Goal: Task Accomplishment & Management: Use online tool/utility

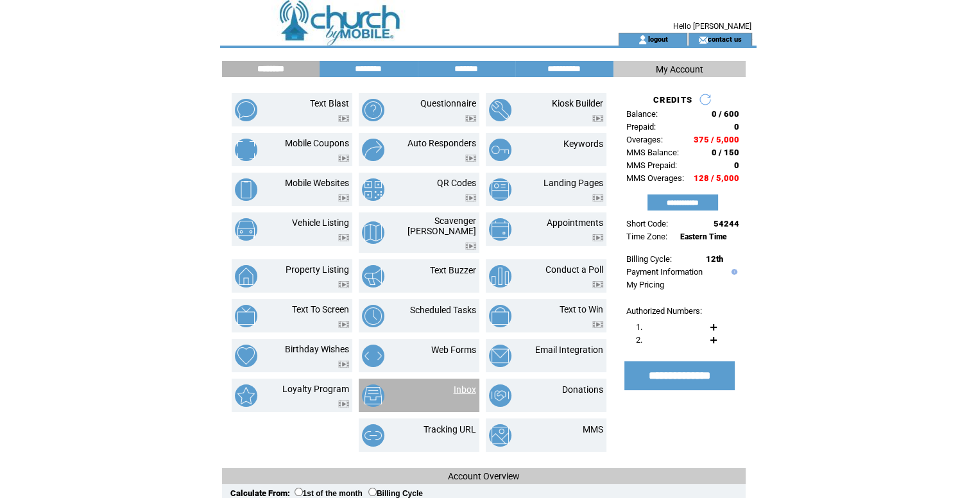
click at [471, 384] on link "Inbox" at bounding box center [465, 389] width 22 height 10
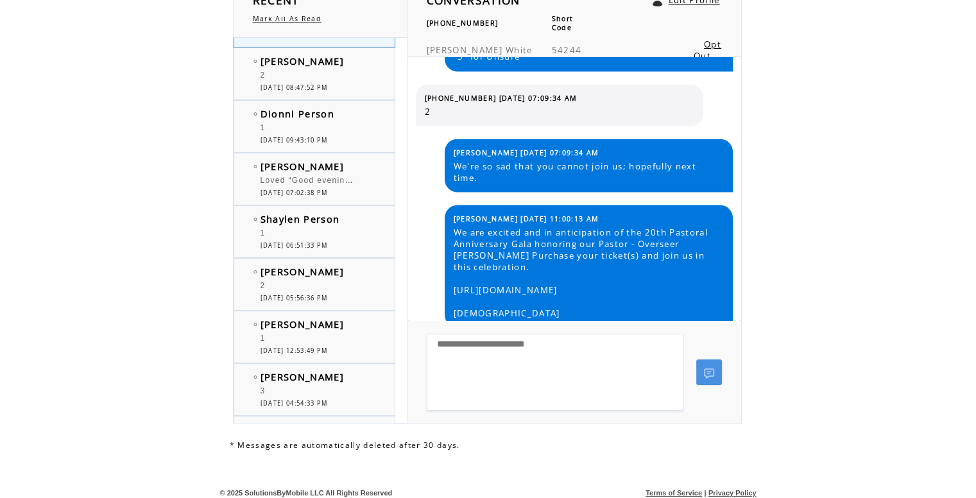
scroll to position [64, 0]
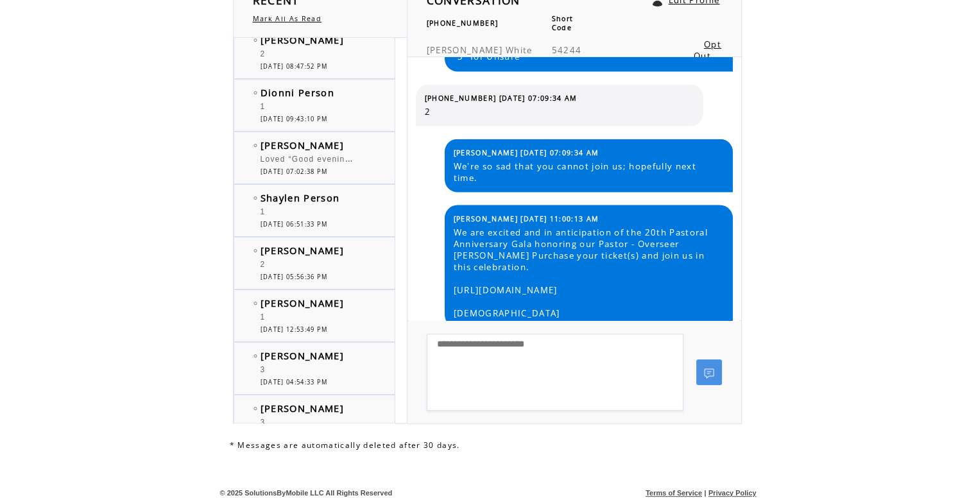
click at [302, 365] on div "3" at bounding box center [314, 371] width 106 height 13
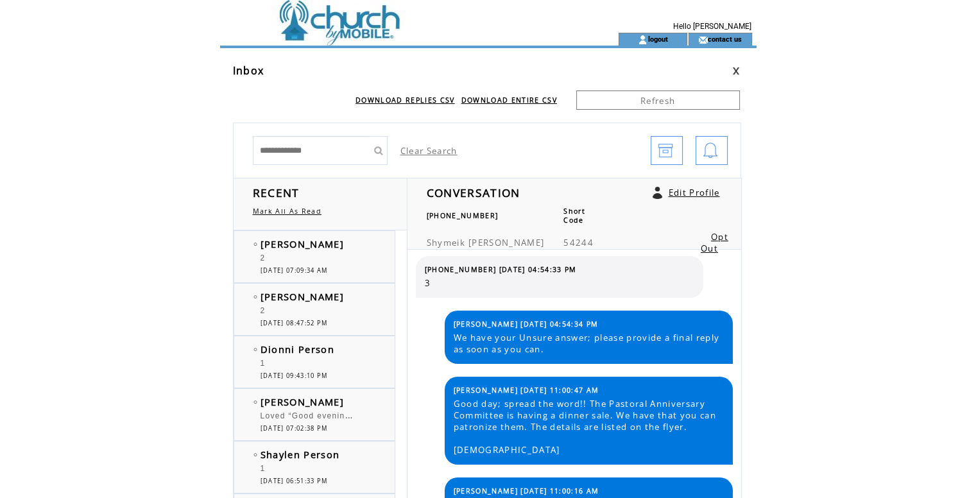
click at [376, 41] on td at bounding box center [396, 39] width 352 height 13
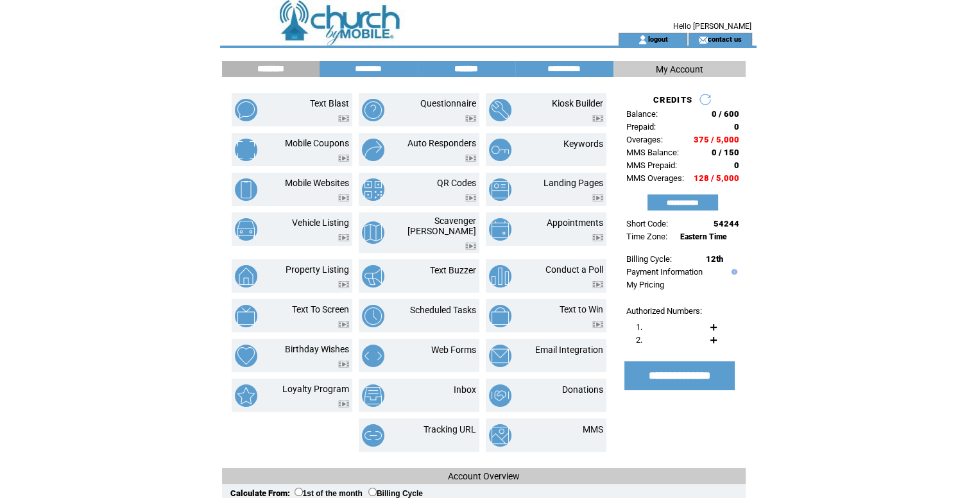
click at [465, 71] on input "*******" at bounding box center [466, 69] width 96 height 11
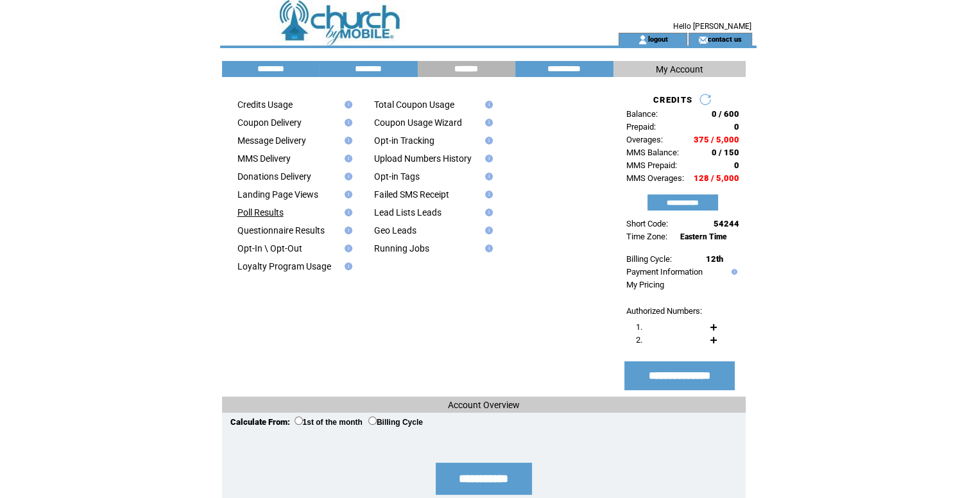
click at [269, 214] on link "Poll Results" at bounding box center [260, 212] width 46 height 10
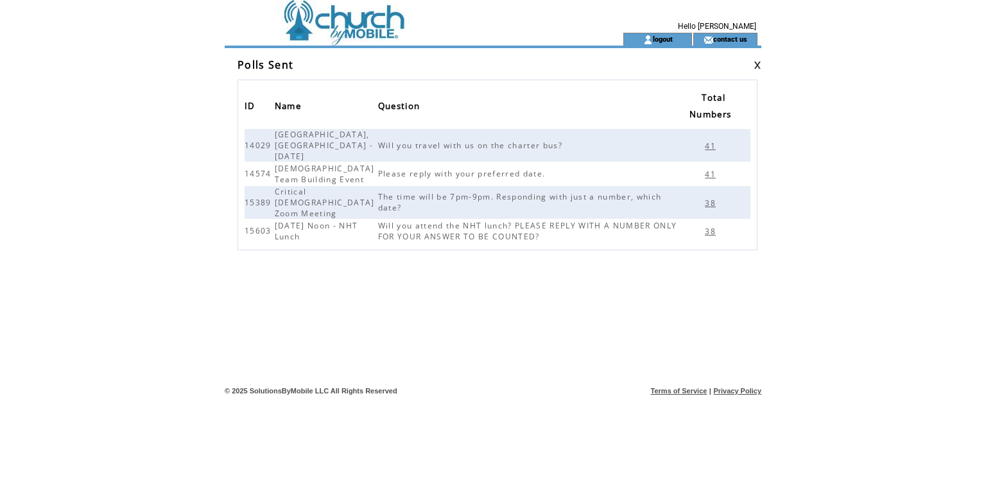
click at [703, 219] on td "38" at bounding box center [714, 231] width 71 height 24
click at [708, 225] on link "38" at bounding box center [713, 230] width 17 height 11
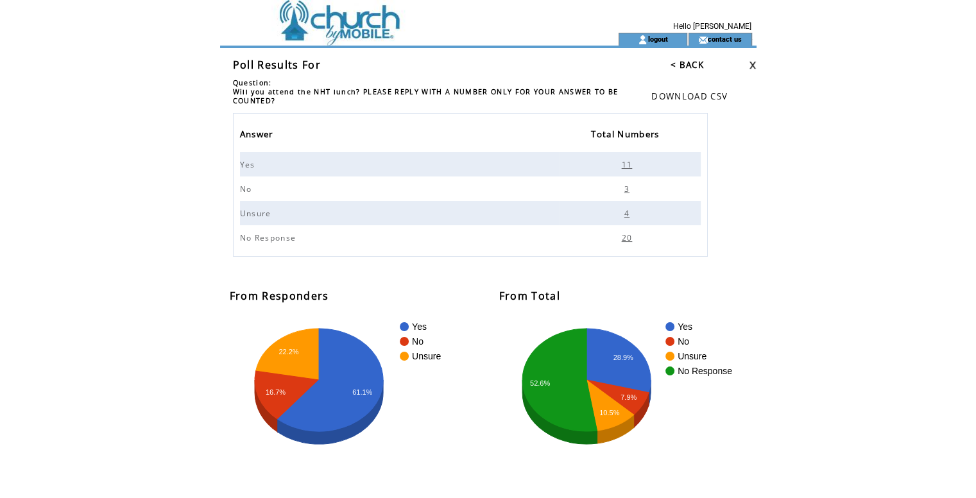
click at [629, 214] on span "4" at bounding box center [628, 213] width 8 height 11
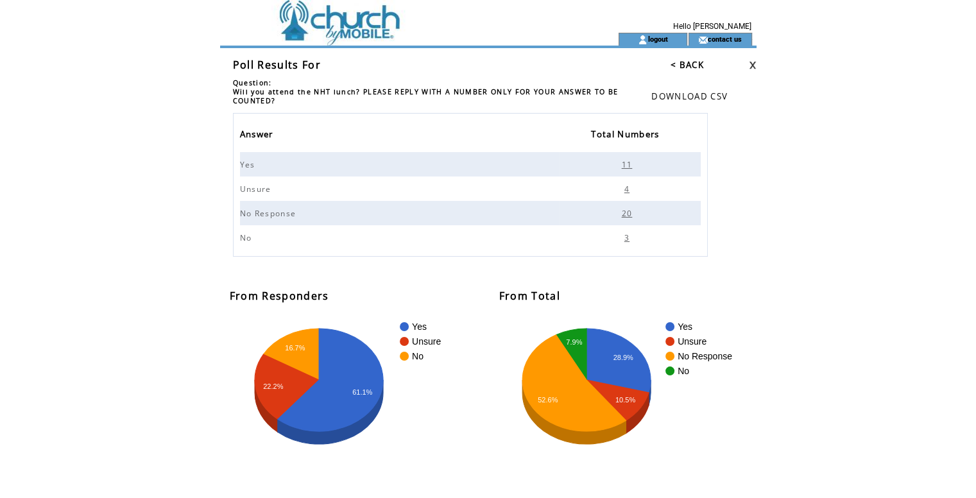
click at [629, 212] on span "20" at bounding box center [629, 213] width 14 height 11
